Goal: Task Accomplishment & Management: Use online tool/utility

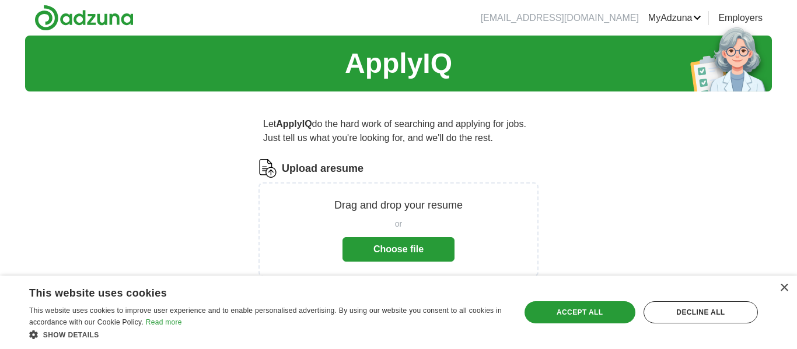
click at [380, 253] on button "Choose file" at bounding box center [398, 249] width 112 height 25
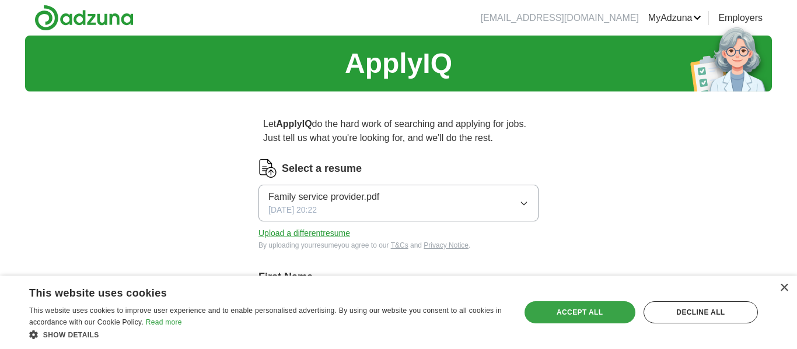
click at [575, 312] on div "Accept all" at bounding box center [579, 313] width 111 height 22
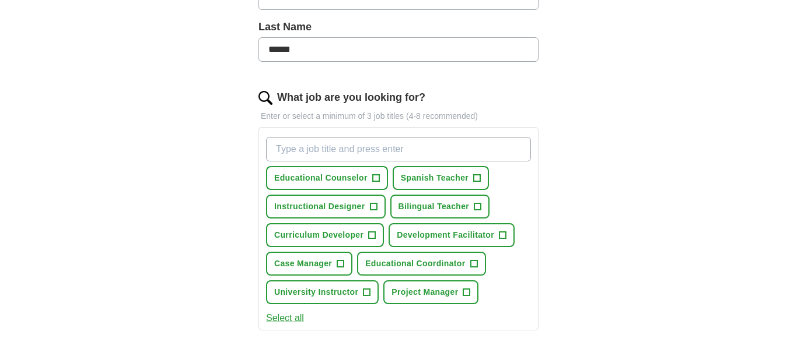
scroll to position [303, 0]
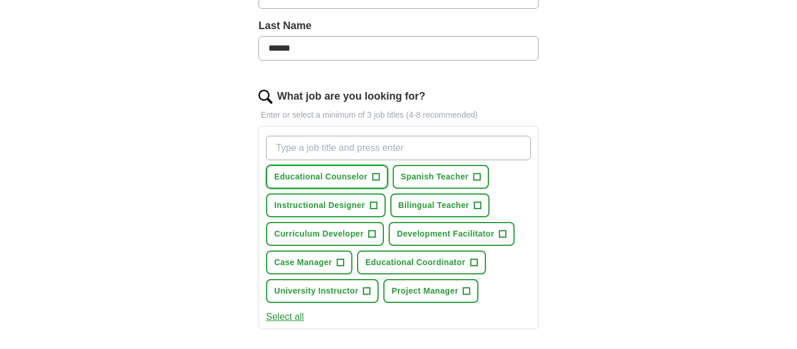
click at [379, 179] on span "+" at bounding box center [375, 177] width 7 height 9
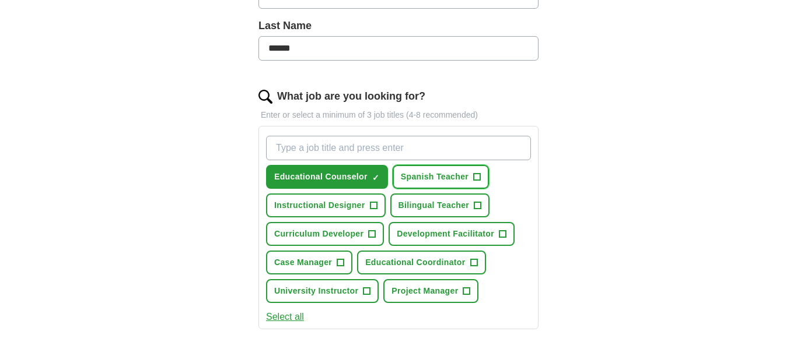
click at [481, 174] on span "+" at bounding box center [477, 177] width 8 height 8
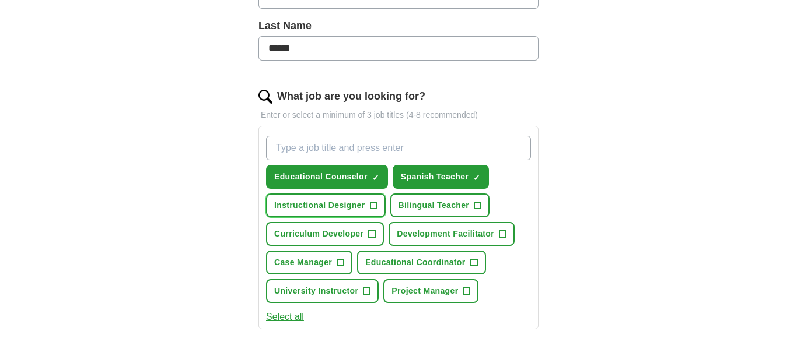
click at [381, 206] on button "Instructional Designer +" at bounding box center [326, 206] width 120 height 24
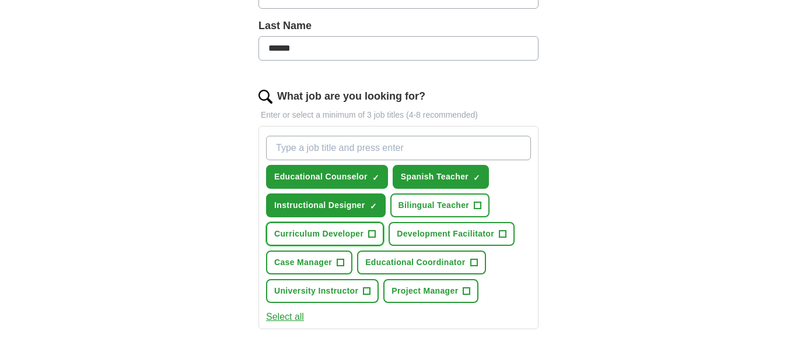
click at [375, 232] on span "+" at bounding box center [372, 234] width 7 height 9
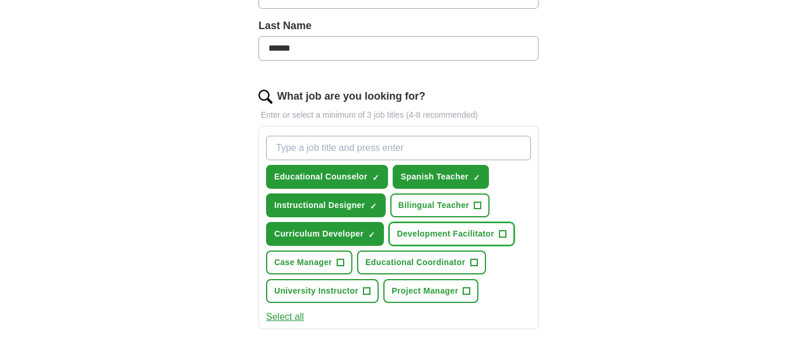
click at [494, 235] on span "Development Facilitator" at bounding box center [445, 234] width 97 height 12
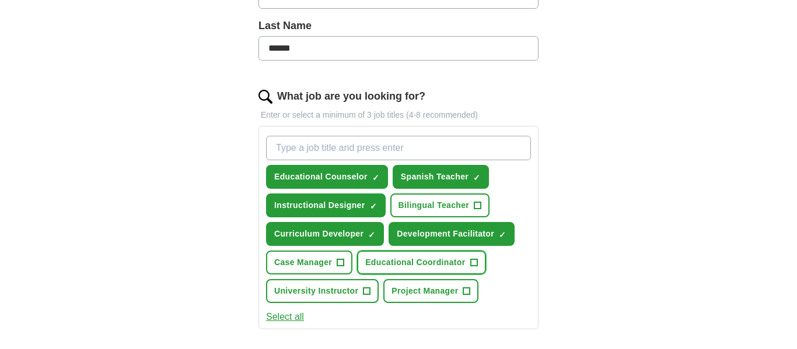
click at [472, 263] on button "Educational Coordinator +" at bounding box center [421, 263] width 128 height 24
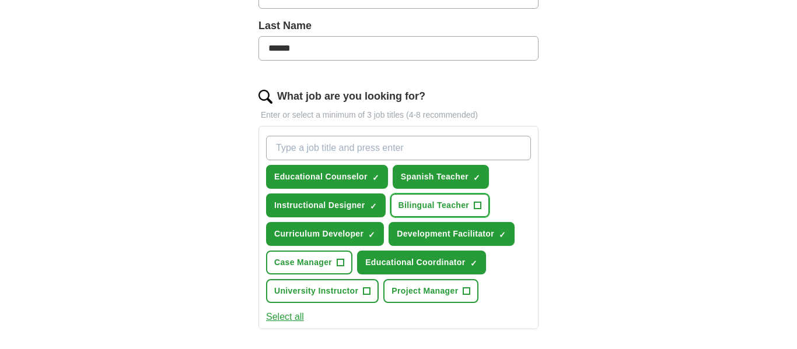
click at [481, 208] on span "+" at bounding box center [477, 205] width 7 height 9
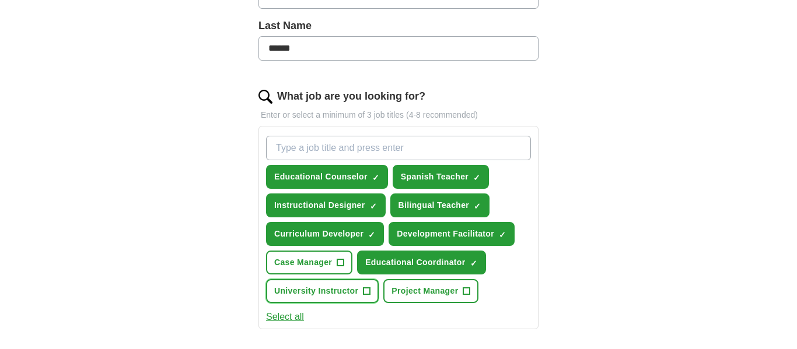
click at [375, 293] on button "University Instructor +" at bounding box center [322, 291] width 113 height 24
click at [601, 246] on div "ApplyIQ Let ApplyIQ do the hard work of searching and applying for jobs. Just t…" at bounding box center [398, 157] width 747 height 850
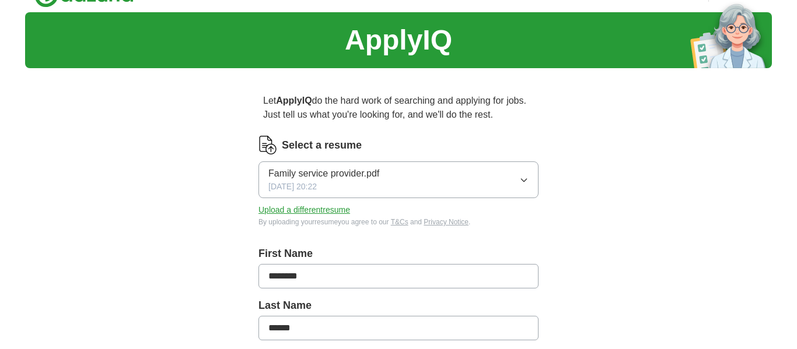
scroll to position [0, 0]
